Goal: Complete application form

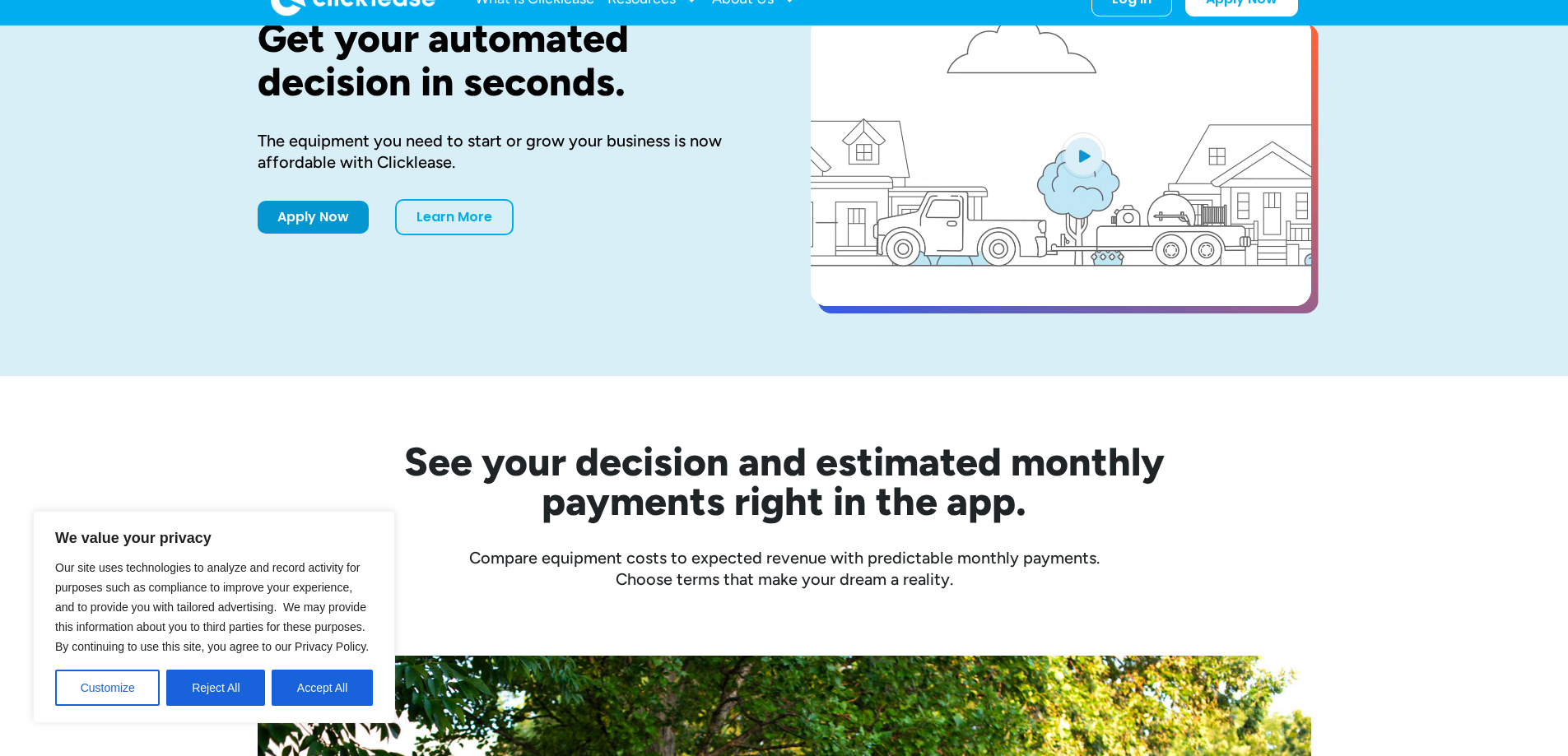
scroll to position [329, 0]
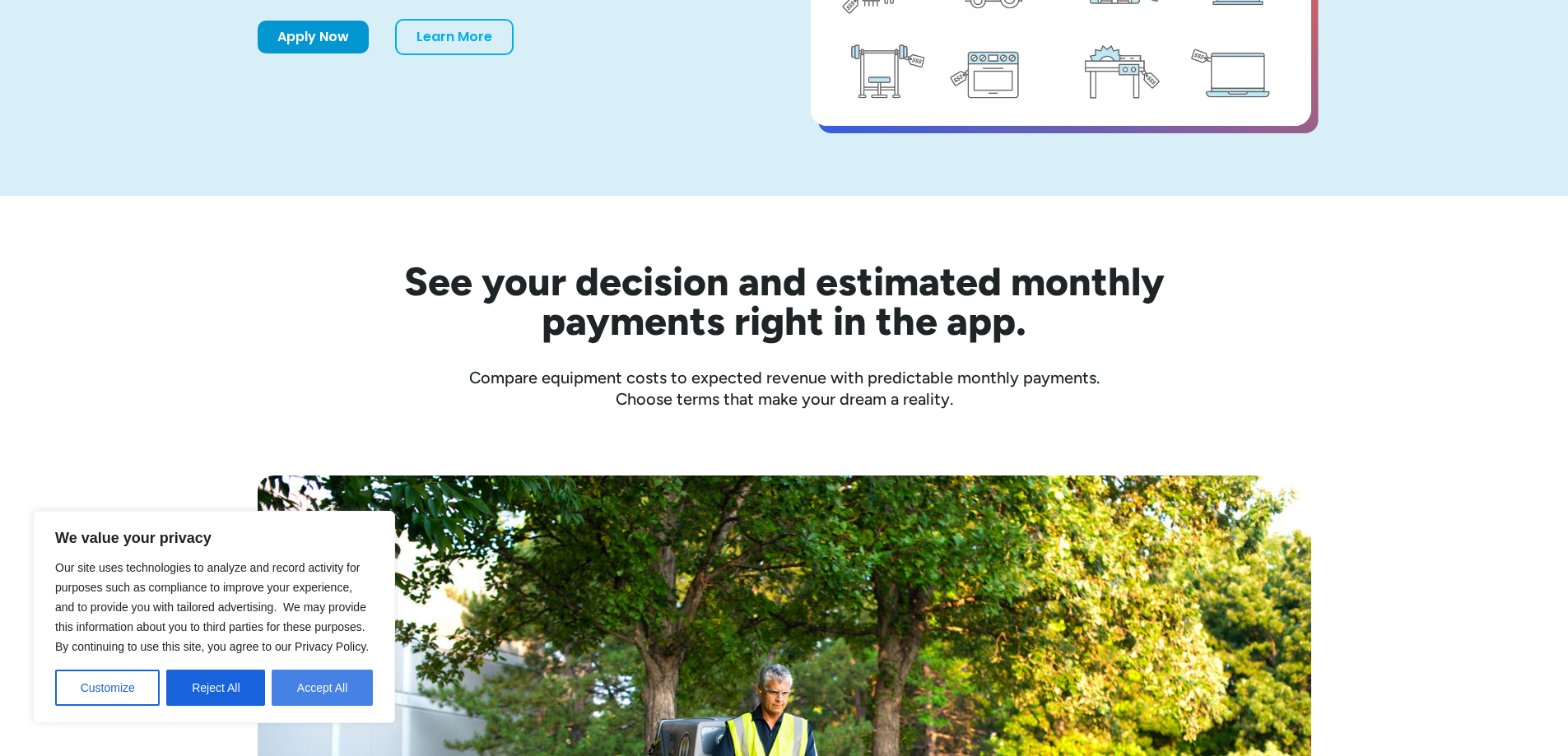
click at [289, 679] on button "Accept All" at bounding box center [322, 688] width 101 height 36
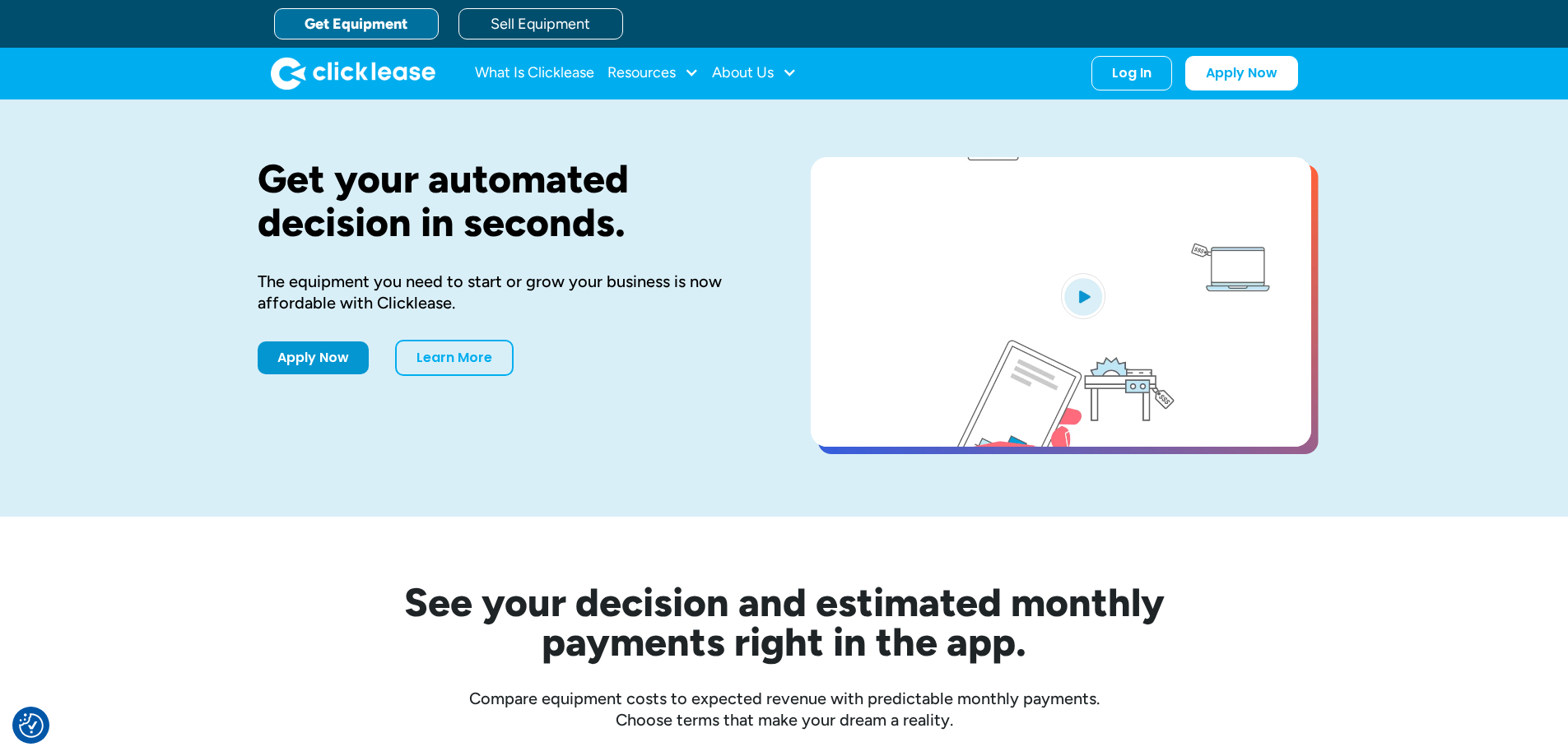
scroll to position [0, 0]
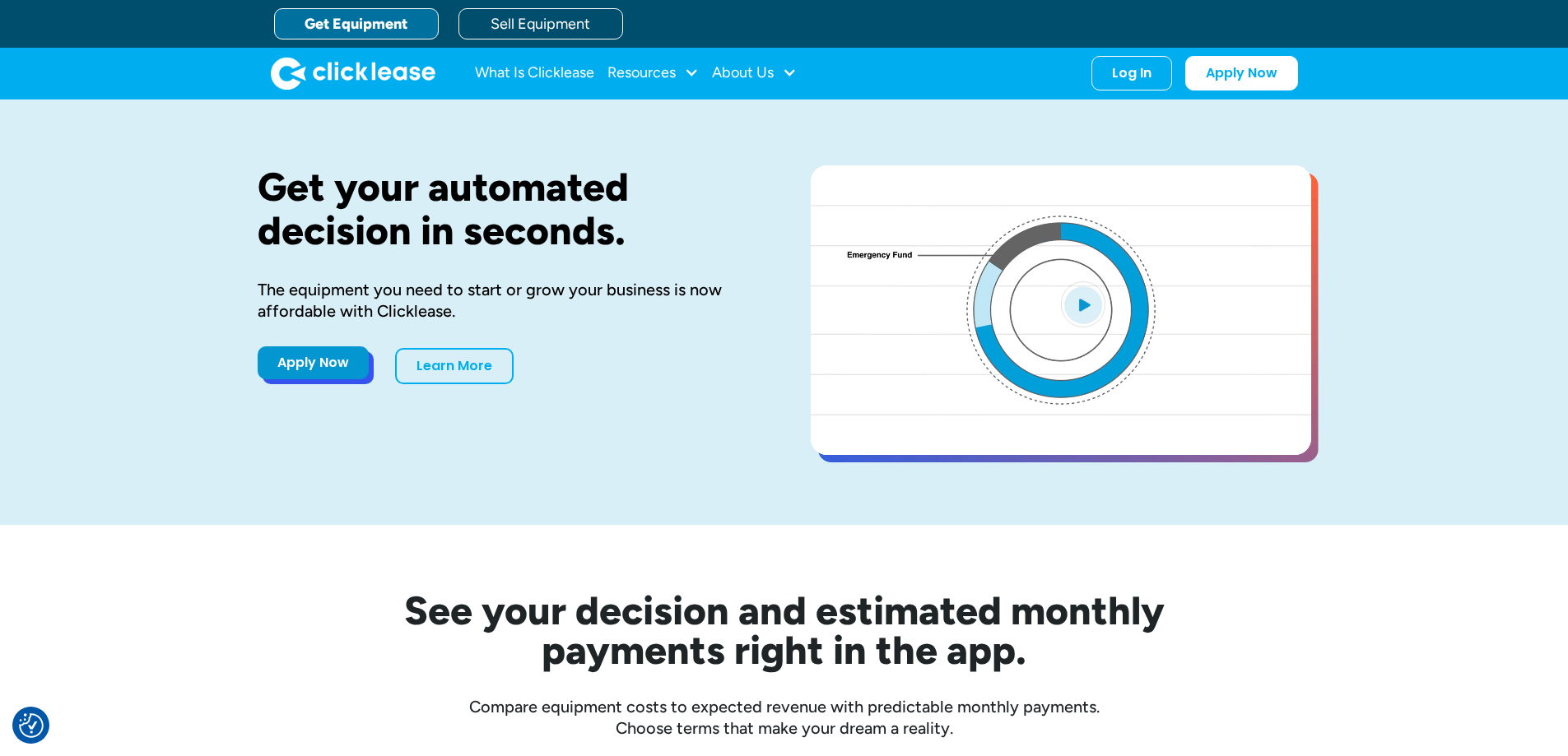
click at [337, 376] on link "Apply Now" at bounding box center [313, 363] width 111 height 33
